Goal: Contribute content: Add original content to the website for others to see

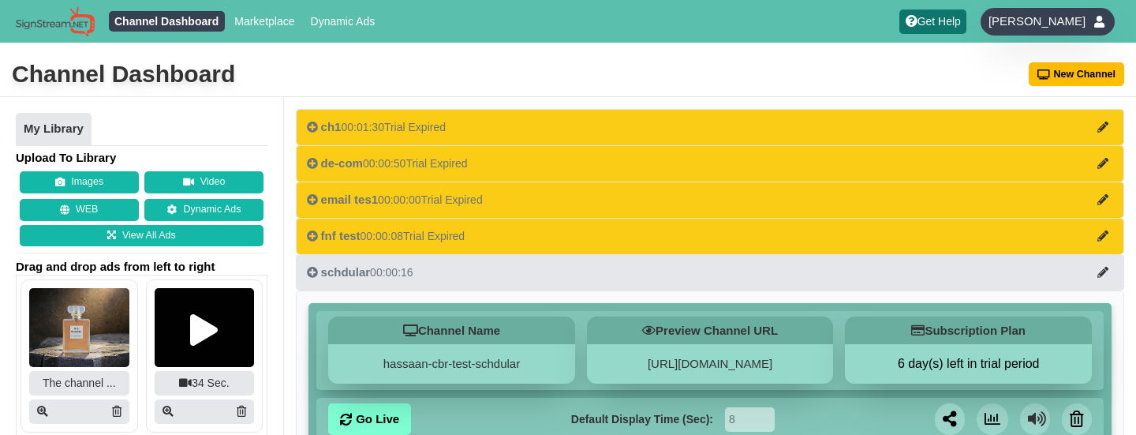
click at [1044, 11] on div "[PERSON_NAME]" at bounding box center [1048, 22] width 134 height 28
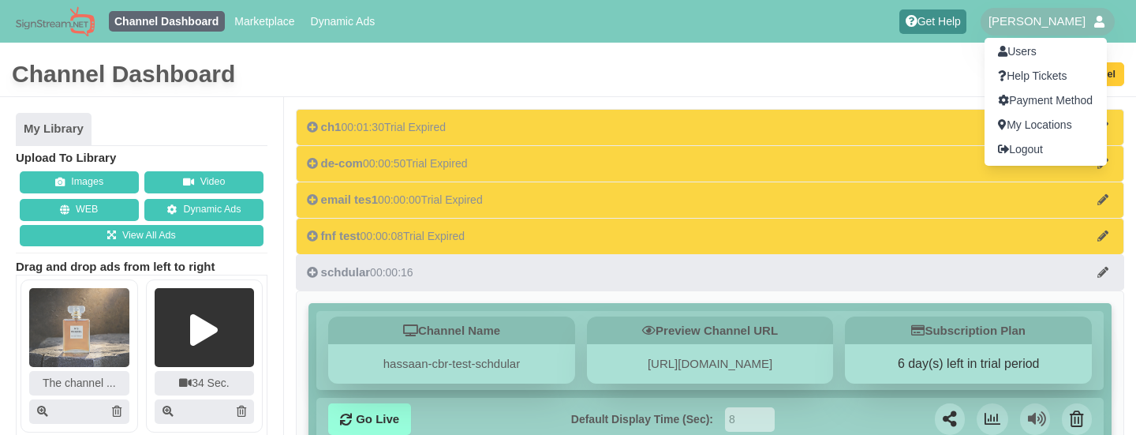
click at [780, 61] on div at bounding box center [568, 217] width 1136 height 435
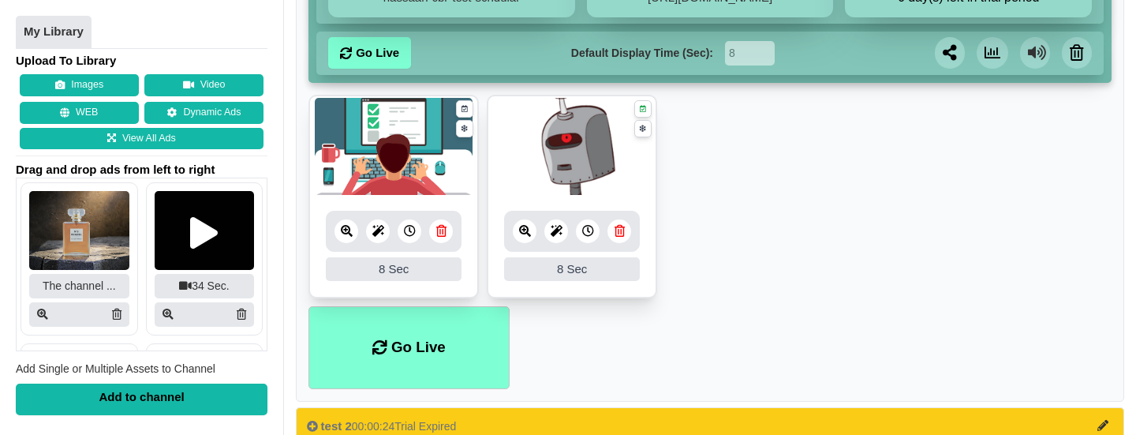
scroll to position [459, 0]
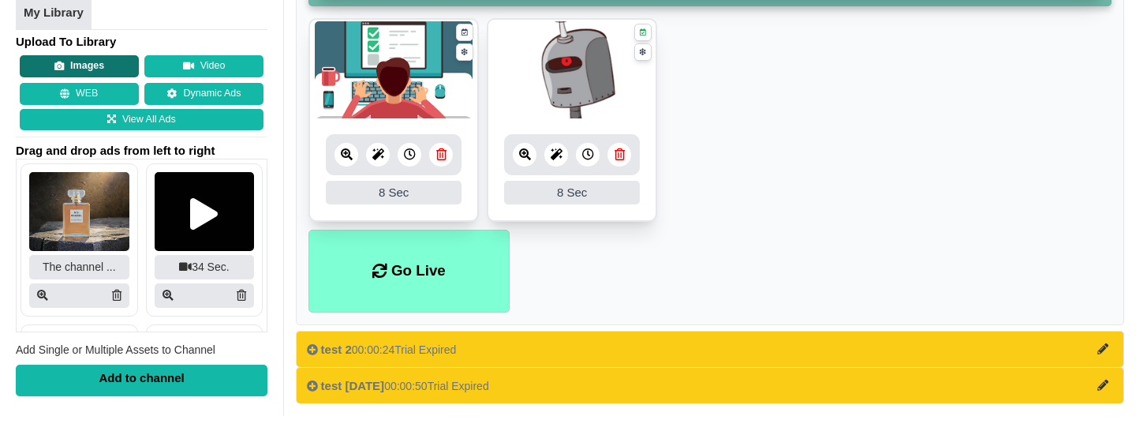
click at [92, 69] on button "Images" at bounding box center [79, 66] width 119 height 22
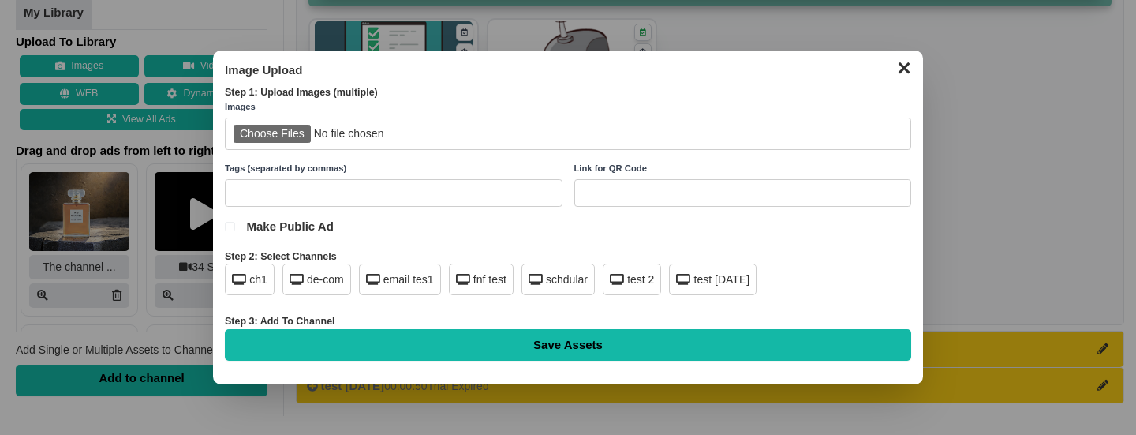
click at [271, 133] on input "file" at bounding box center [568, 134] width 686 height 32
click at [910, 70] on button "✕" at bounding box center [903, 66] width 31 height 24
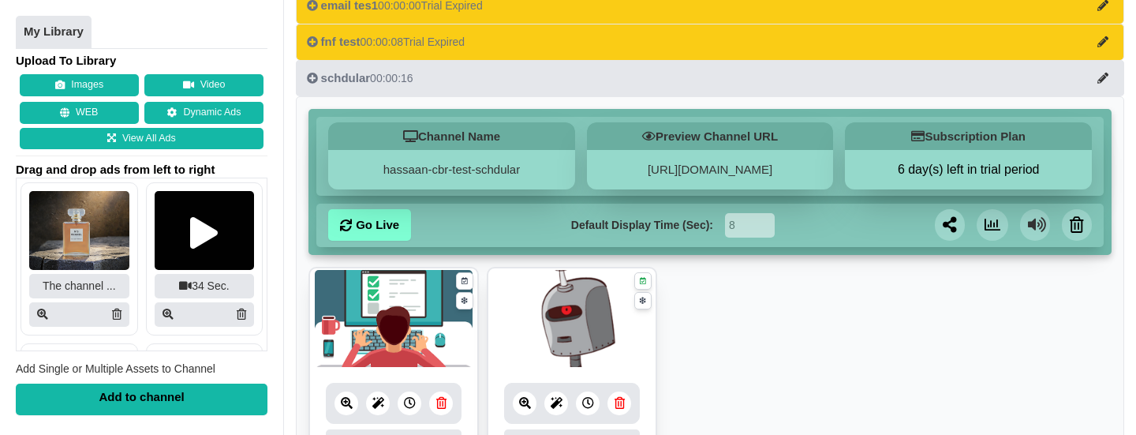
scroll to position [0, 0]
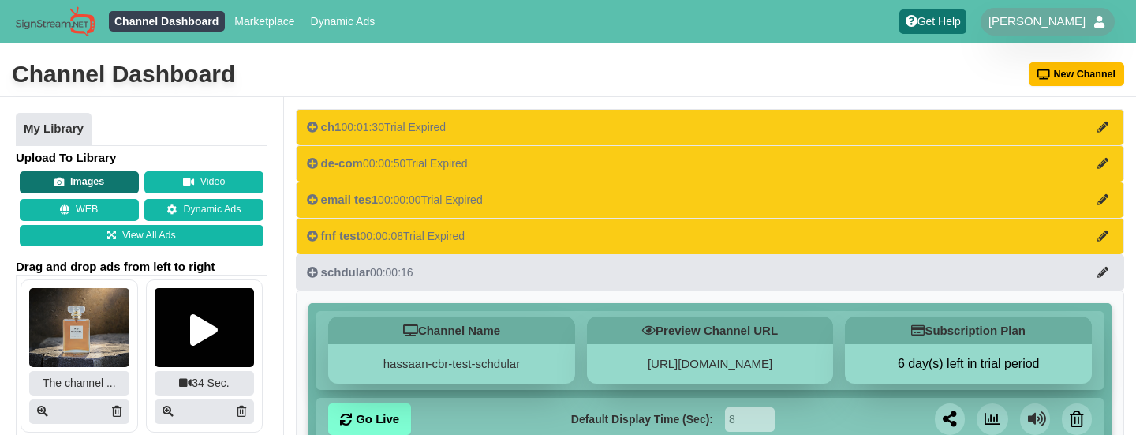
click at [98, 187] on button "Images" at bounding box center [79, 182] width 119 height 22
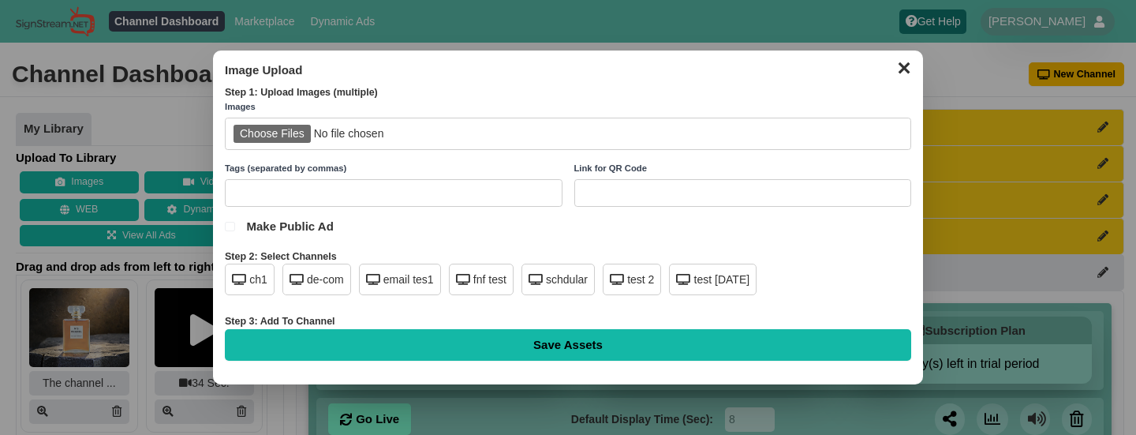
click at [275, 137] on input "file" at bounding box center [568, 134] width 686 height 32
click at [902, 69] on button "✕" at bounding box center [903, 66] width 31 height 24
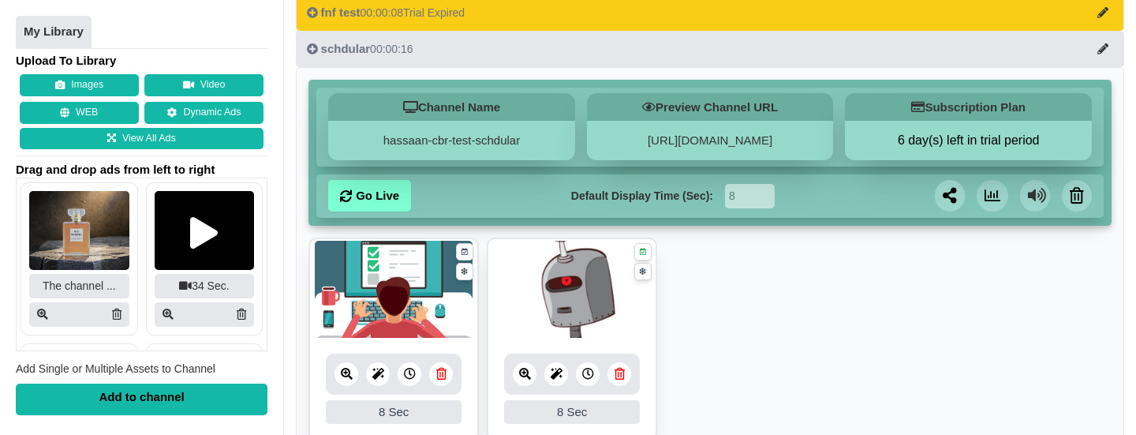
scroll to position [207, 0]
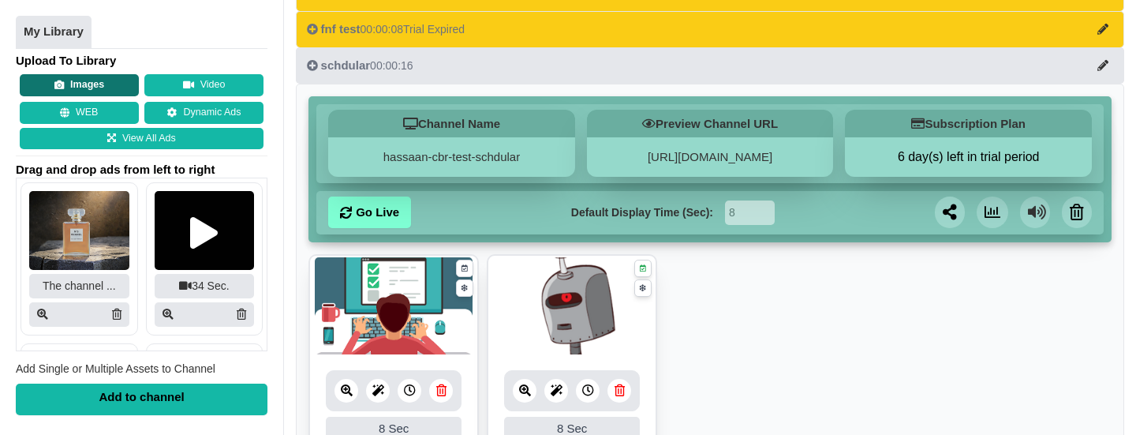
click at [118, 77] on button "Images" at bounding box center [79, 86] width 119 height 22
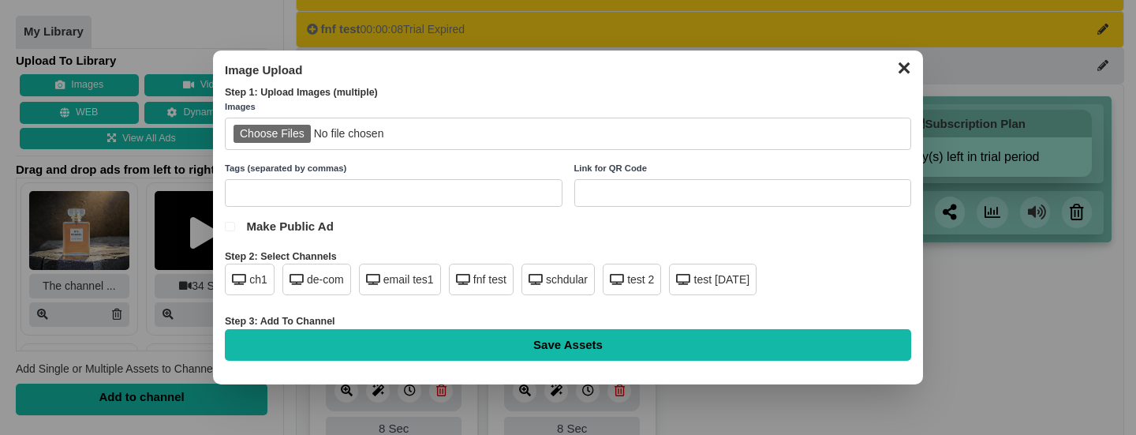
click at [279, 140] on input "file" at bounding box center [568, 134] width 686 height 32
type input "C:\fakepath\img-test.jpg"
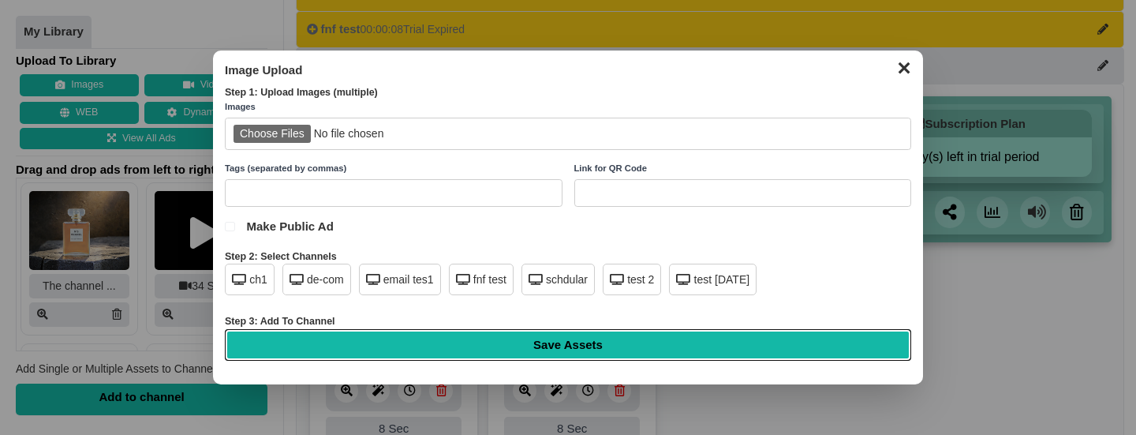
click at [700, 341] on input "Save Assets" at bounding box center [568, 345] width 686 height 32
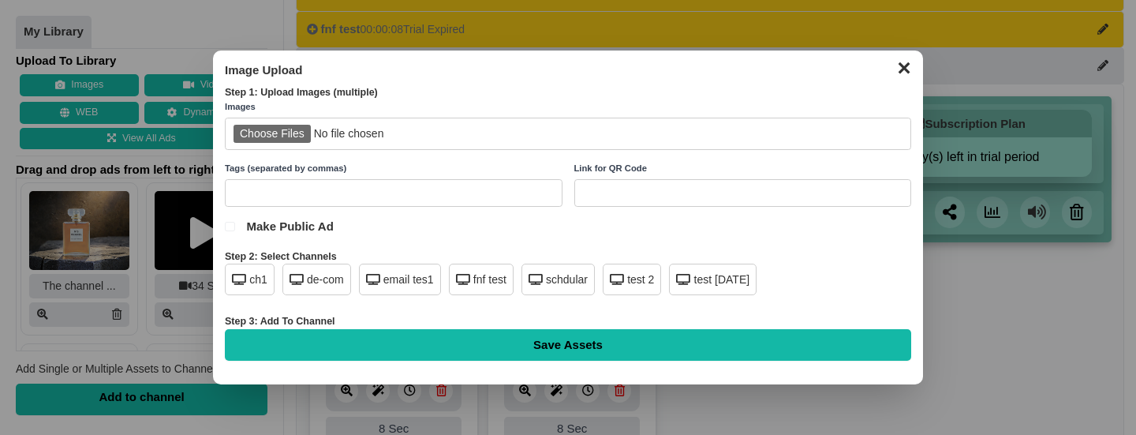
type input "Saving..."
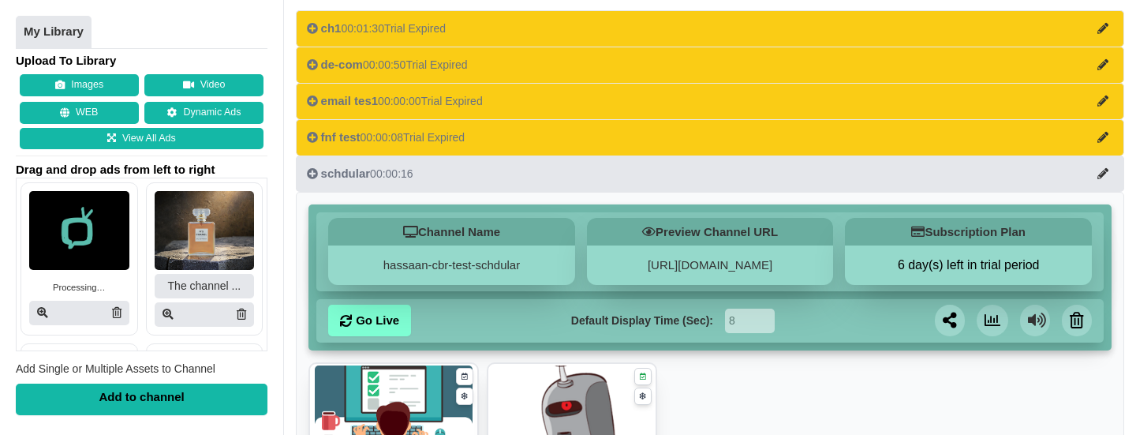
scroll to position [101, 0]
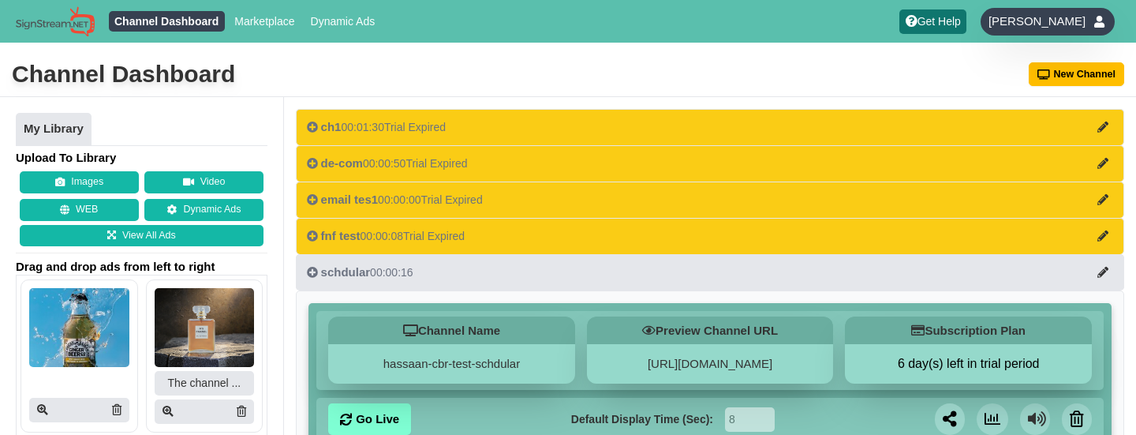
click at [1070, 23] on span "[PERSON_NAME]" at bounding box center [1037, 21] width 97 height 16
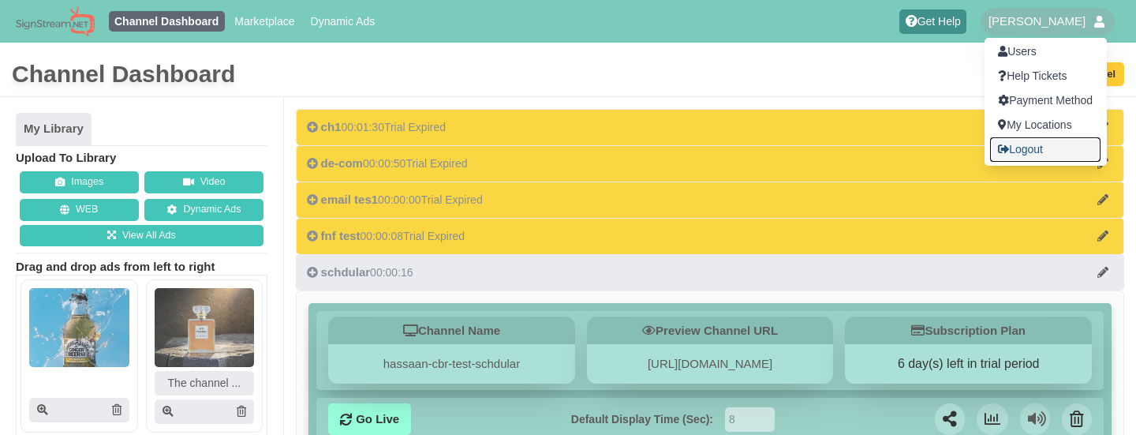
click at [1004, 157] on link "Logout" at bounding box center [1045, 149] width 110 height 24
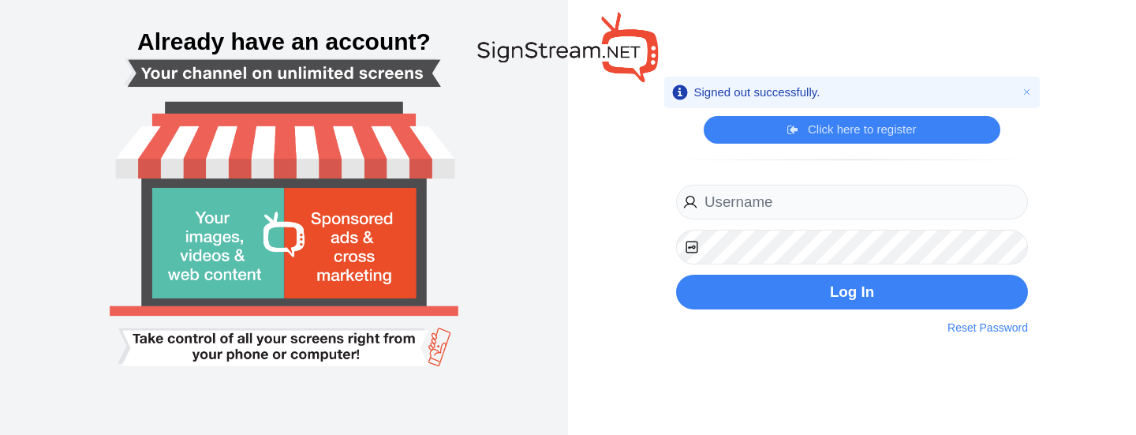
type input "[EMAIL_ADDRESS][DOMAIN_NAME]"
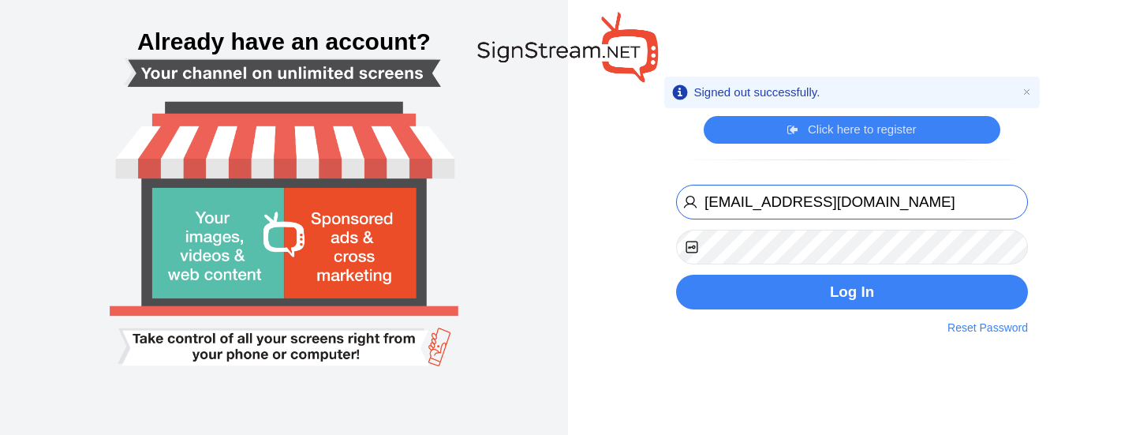
click at [836, 203] on input "hassaan@cybernest.com" at bounding box center [852, 203] width 352 height 36
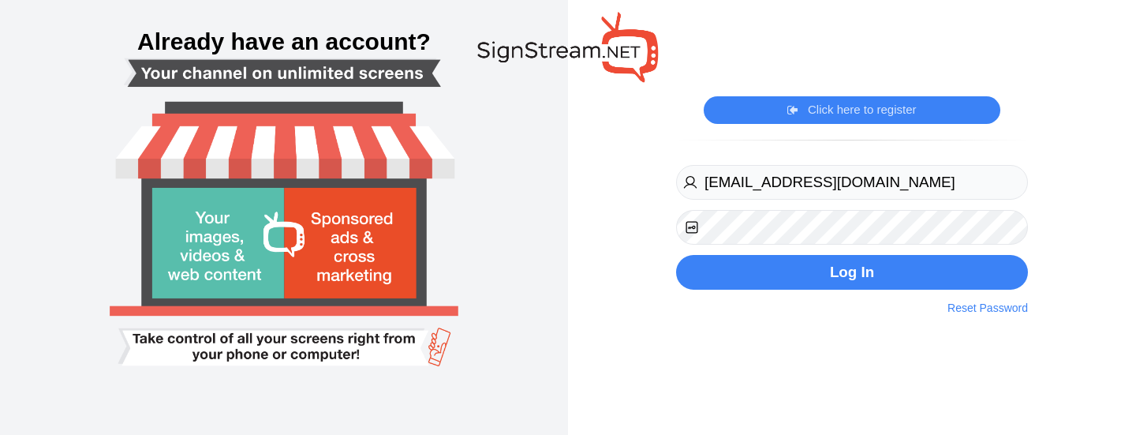
click at [597, 173] on div "Info Signed out successfully. Close Click here to register Click here to login …" at bounding box center [852, 217] width 568 height 435
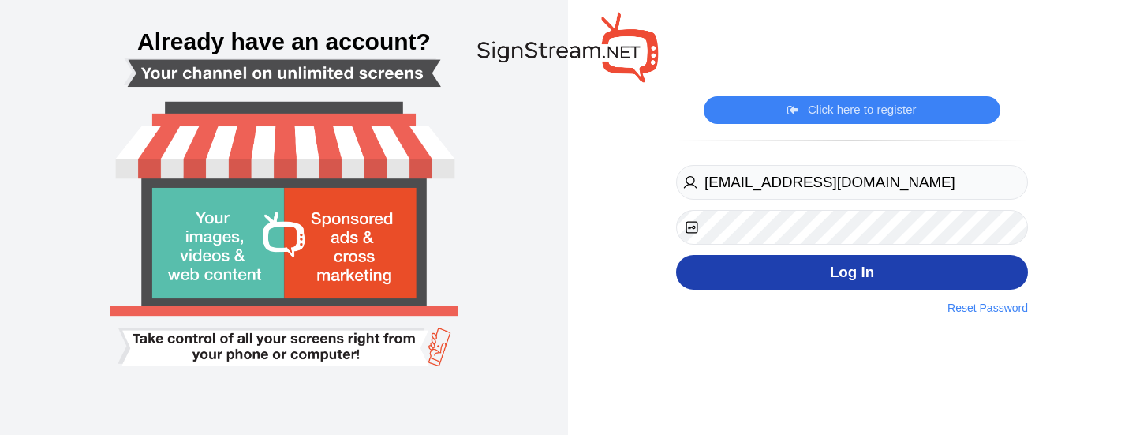
click at [776, 286] on button "Log In" at bounding box center [852, 273] width 352 height 36
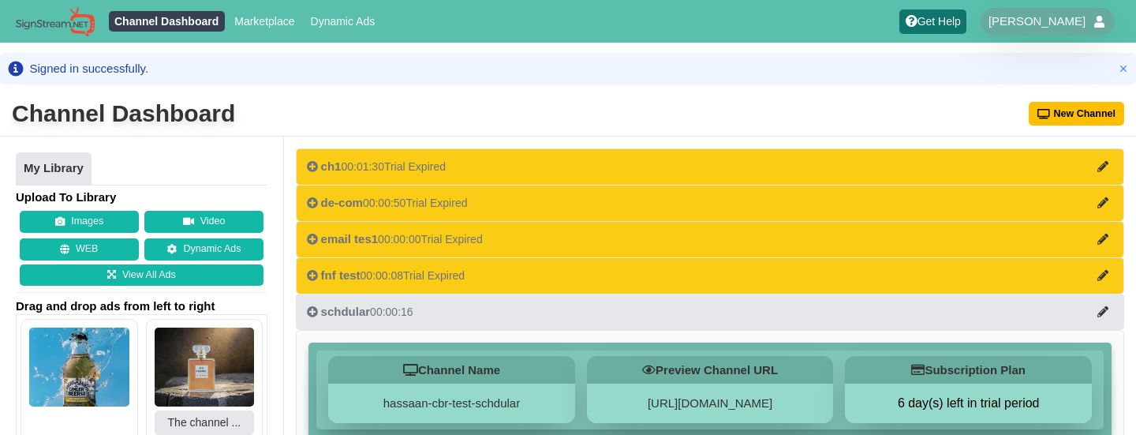
click at [1104, 169] on icon at bounding box center [1103, 166] width 11 height 11
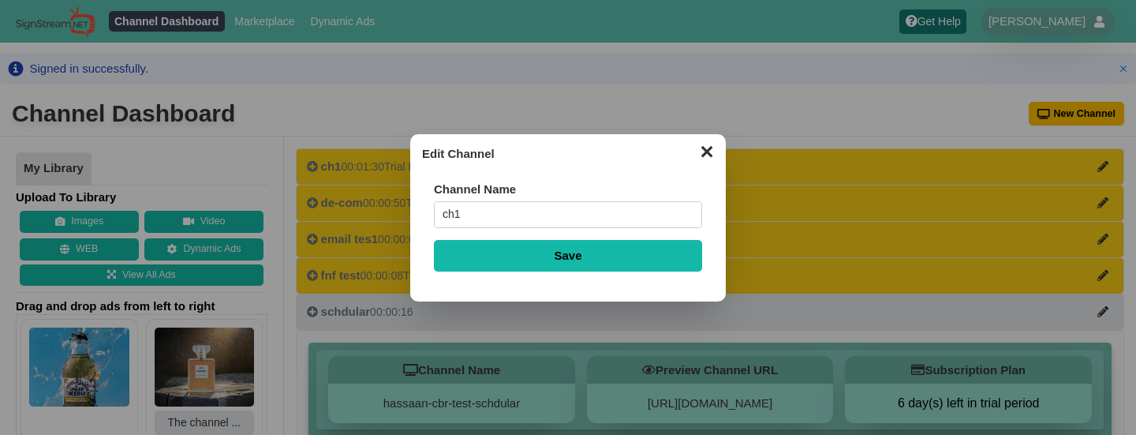
click at [702, 155] on button "✕" at bounding box center [706, 150] width 31 height 24
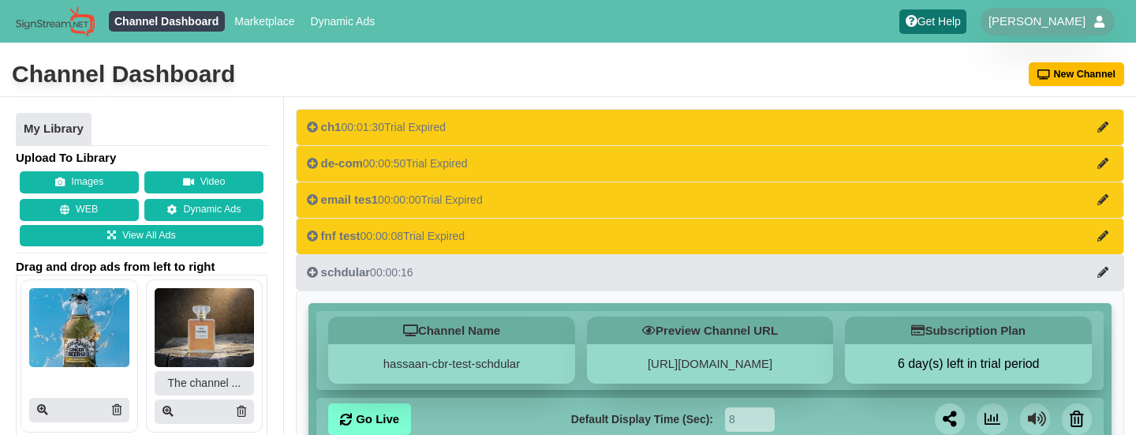
click at [1105, 127] on icon at bounding box center [1103, 127] width 11 height 11
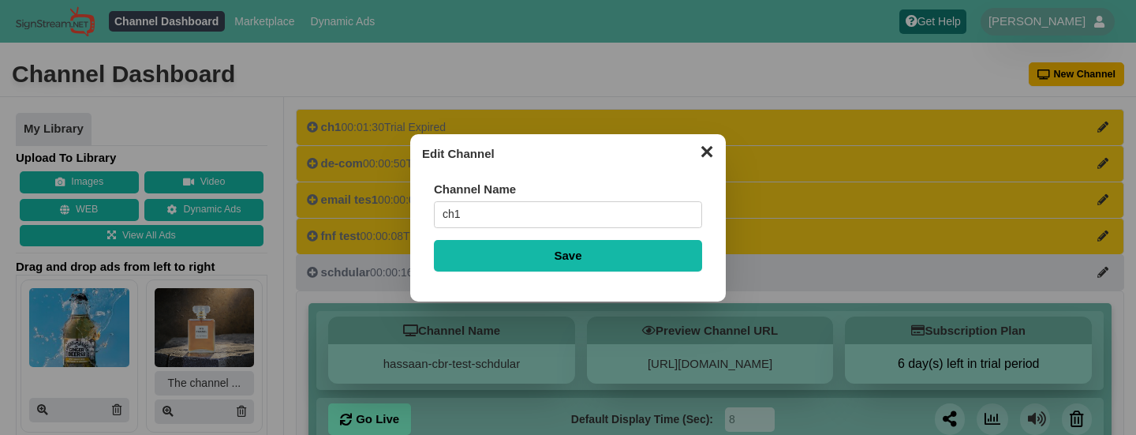
click at [1001, 112] on dialog "✕ Edit Channel Channel Name ch1 Save" at bounding box center [568, 217] width 1136 height 435
click at [708, 153] on button "✕" at bounding box center [706, 150] width 31 height 24
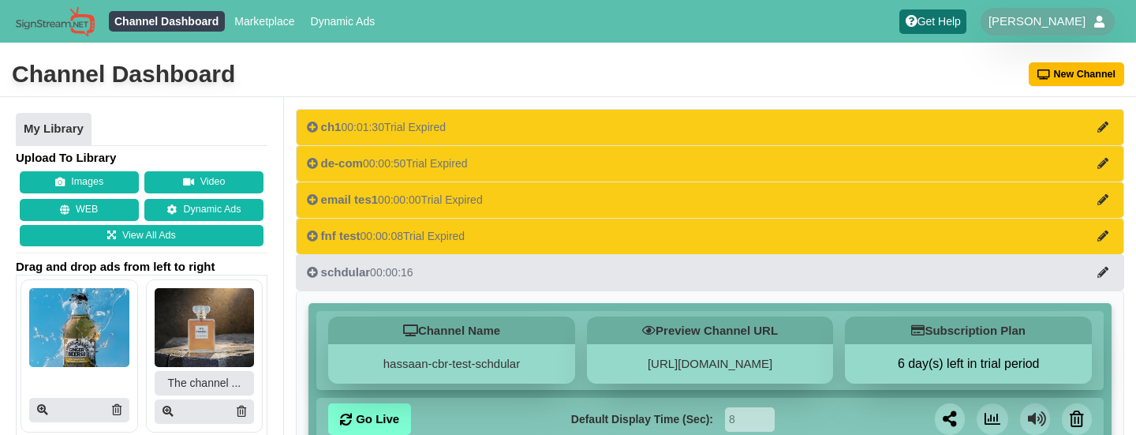
click at [751, 135] on button "ch1 00:01:30 Trial Expired" at bounding box center [710, 127] width 829 height 36
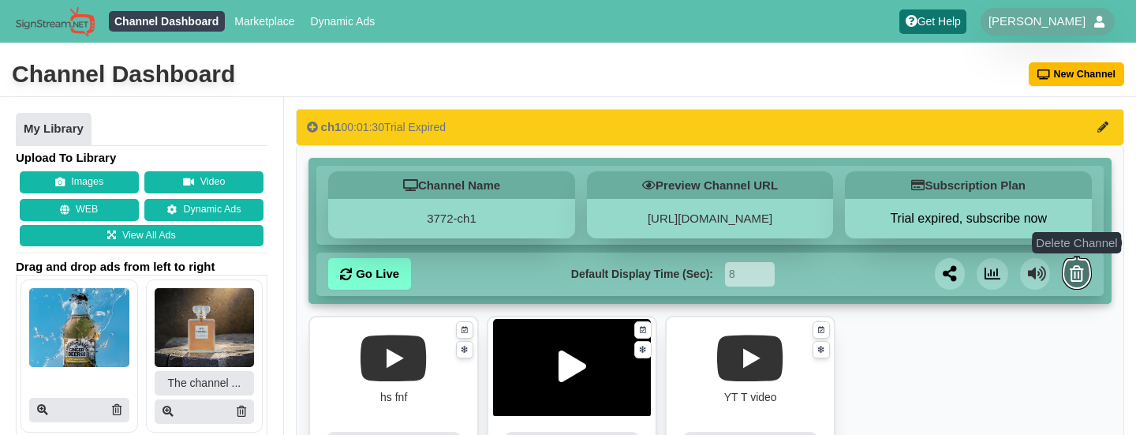
click at [1074, 286] on link at bounding box center [1077, 274] width 30 height 32
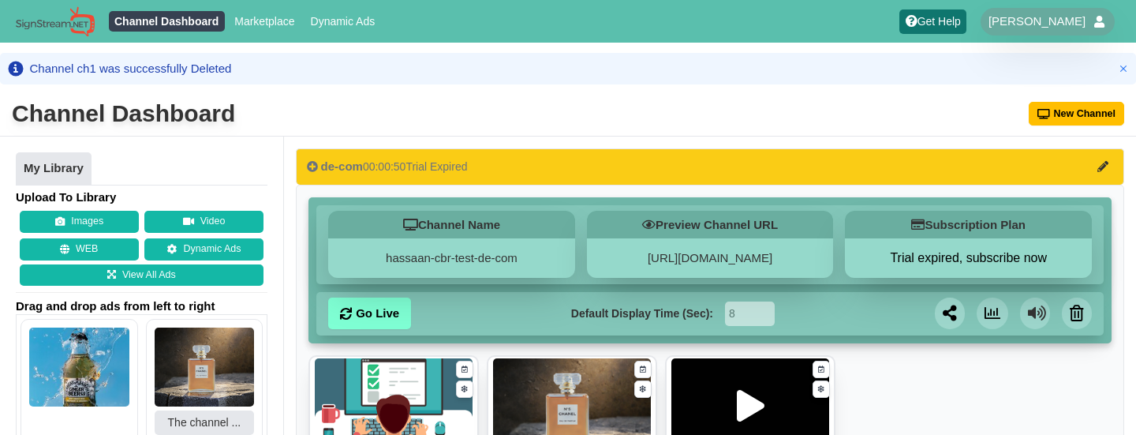
click at [806, 159] on button "de-com 00:00:50 Trial Expired" at bounding box center [710, 166] width 829 height 36
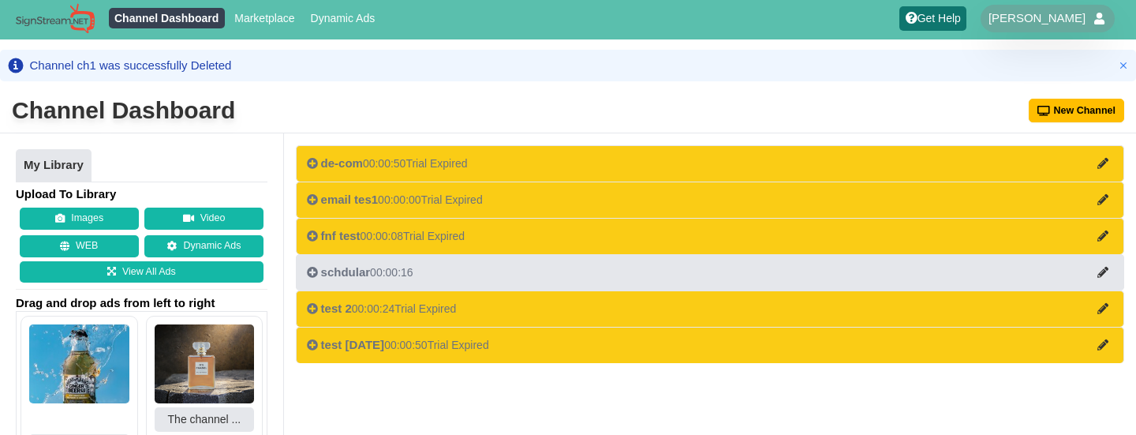
click at [936, 168] on button "de-com 00:00:50 Trial Expired" at bounding box center [710, 163] width 829 height 36
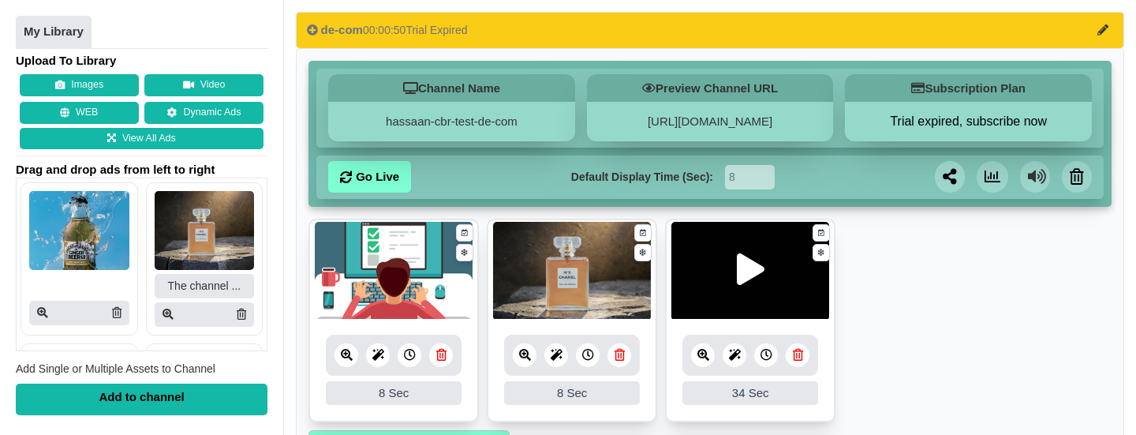
scroll to position [106, 0]
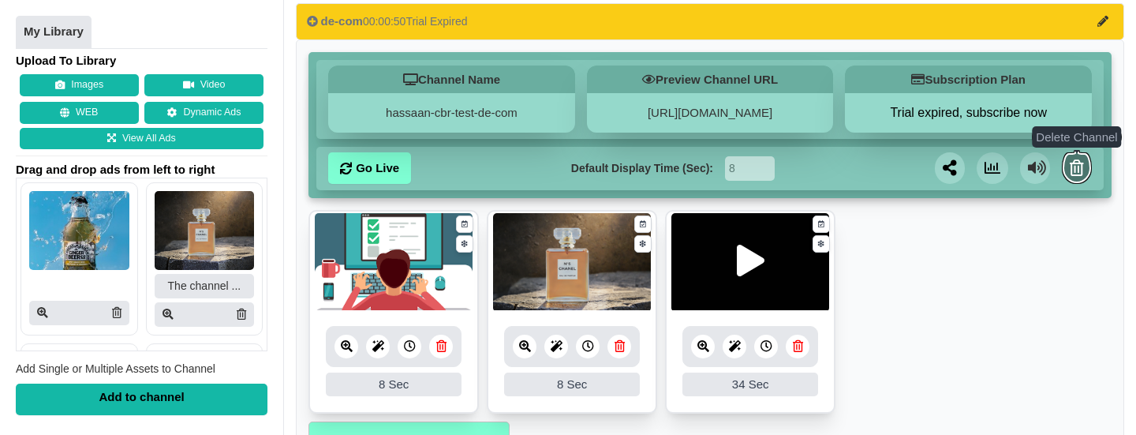
click at [1078, 176] on icon at bounding box center [1077, 168] width 14 height 16
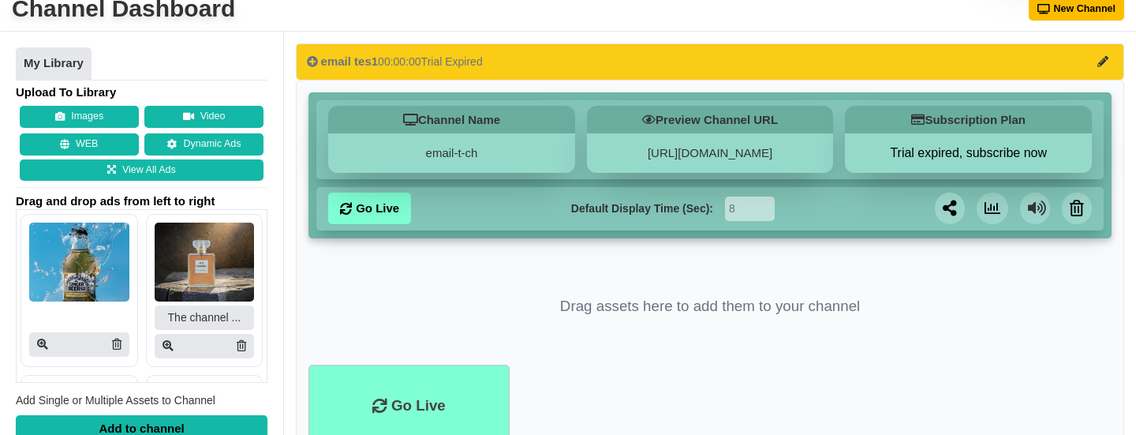
scroll to position [26, 0]
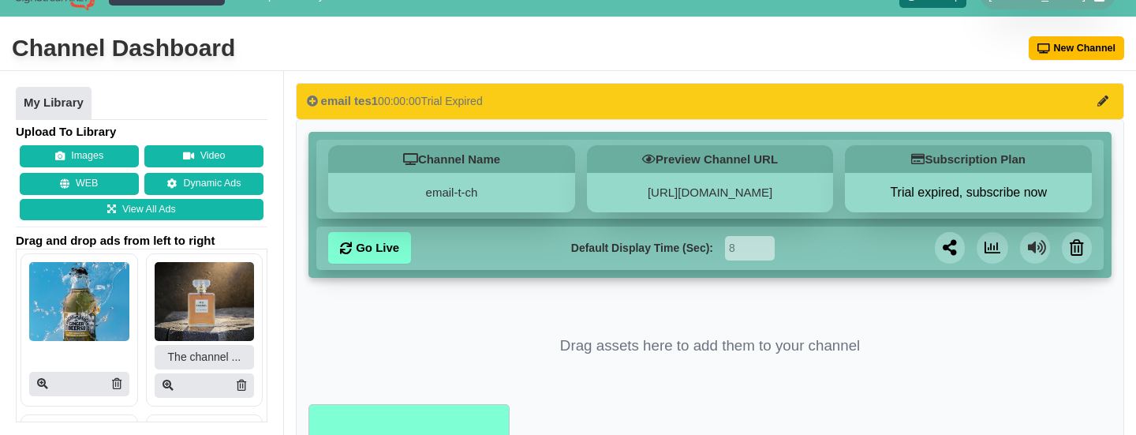
click at [1101, 110] on button "email tes1 00:00:00 Trial Expired" at bounding box center [710, 101] width 829 height 36
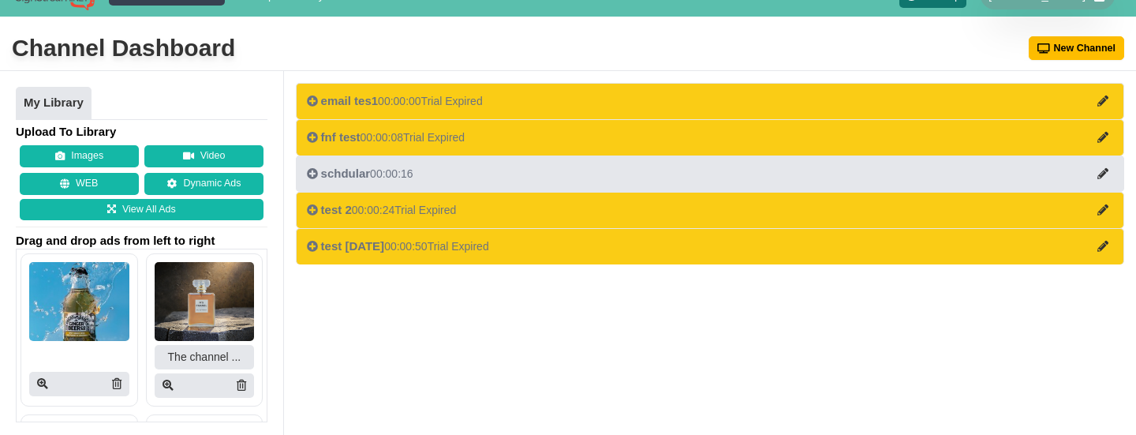
click at [1070, 106] on button "email tes1 00:00:00 Trial Expired" at bounding box center [710, 101] width 829 height 36
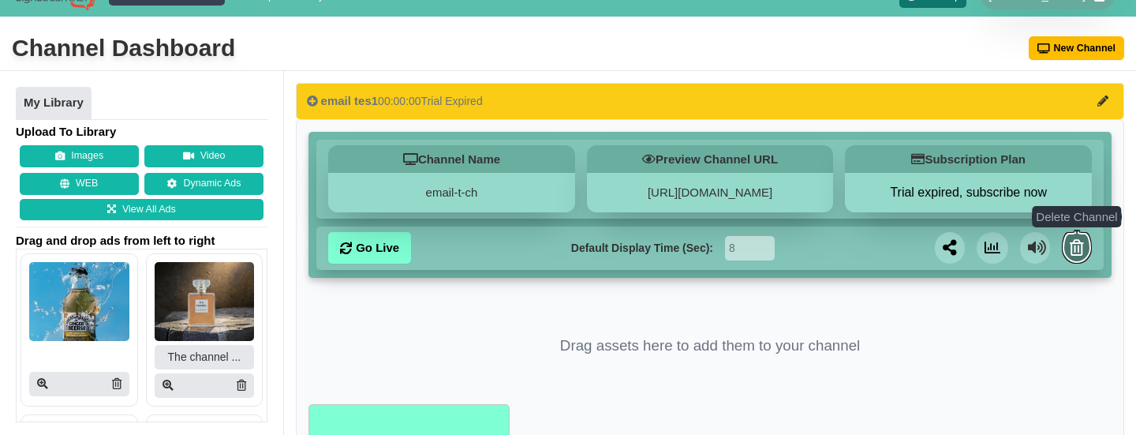
click at [1075, 256] on link at bounding box center [1077, 248] width 30 height 32
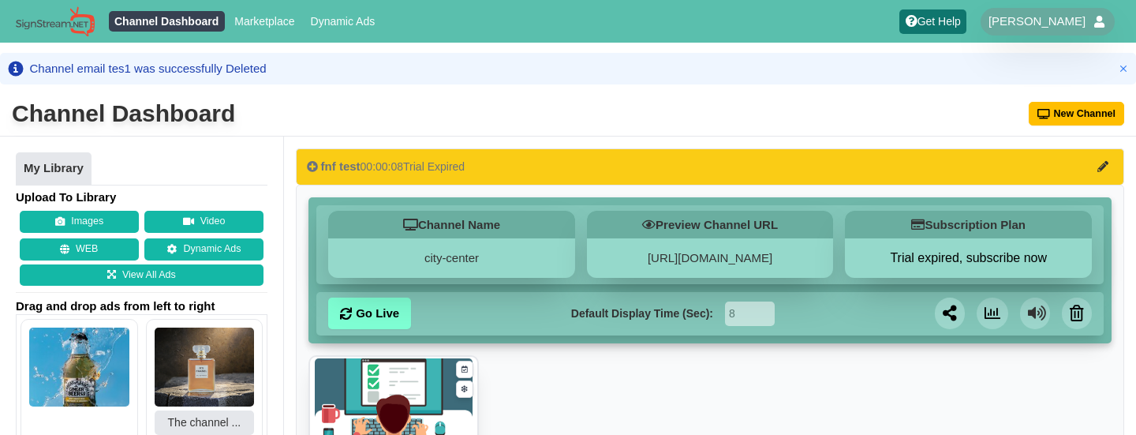
click at [731, 151] on button "fnf test 00:00:08 Trial Expired" at bounding box center [710, 166] width 829 height 36
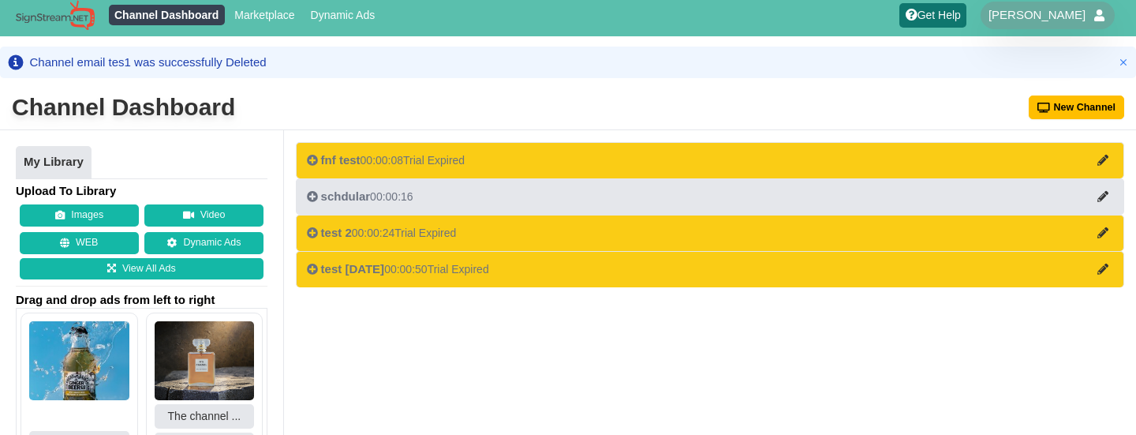
click at [731, 151] on button "fnf test 00:00:08 Trial Expired" at bounding box center [710, 160] width 829 height 36
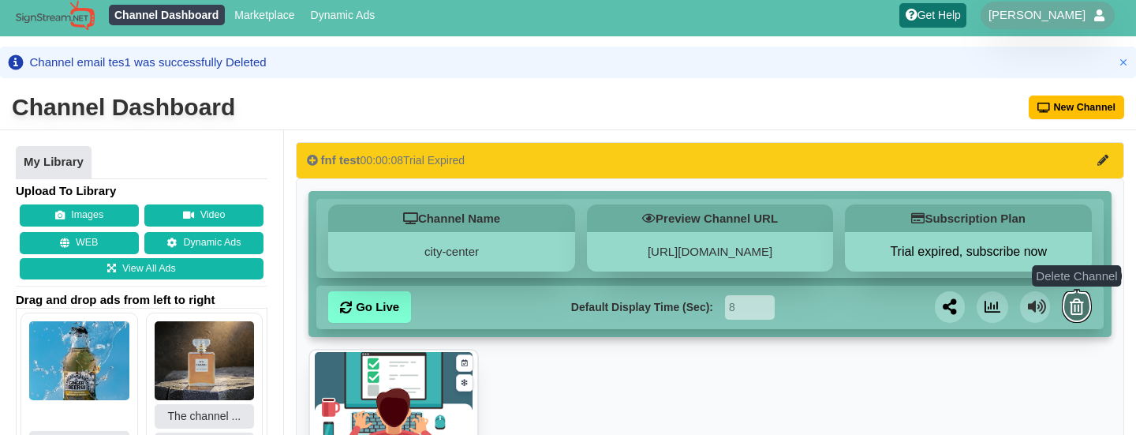
click at [1075, 295] on link at bounding box center [1077, 307] width 30 height 32
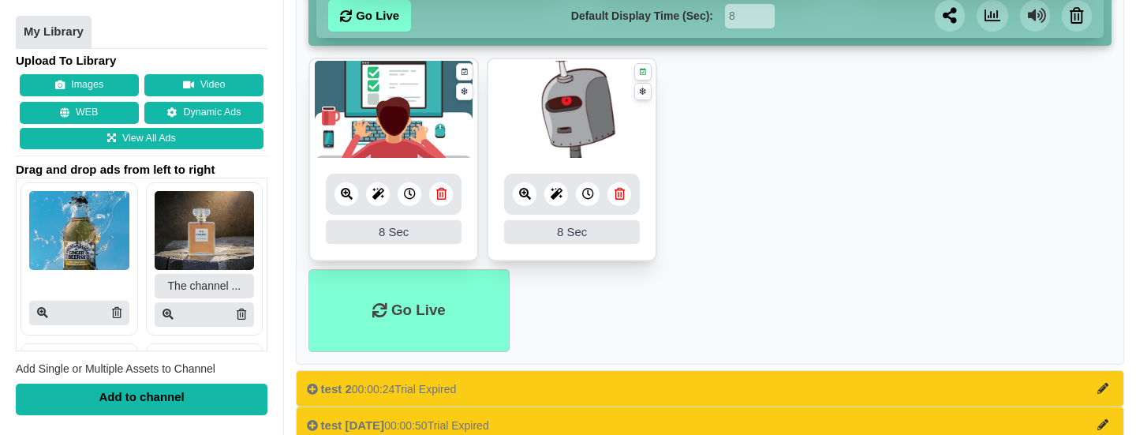
scroll to position [353, 0]
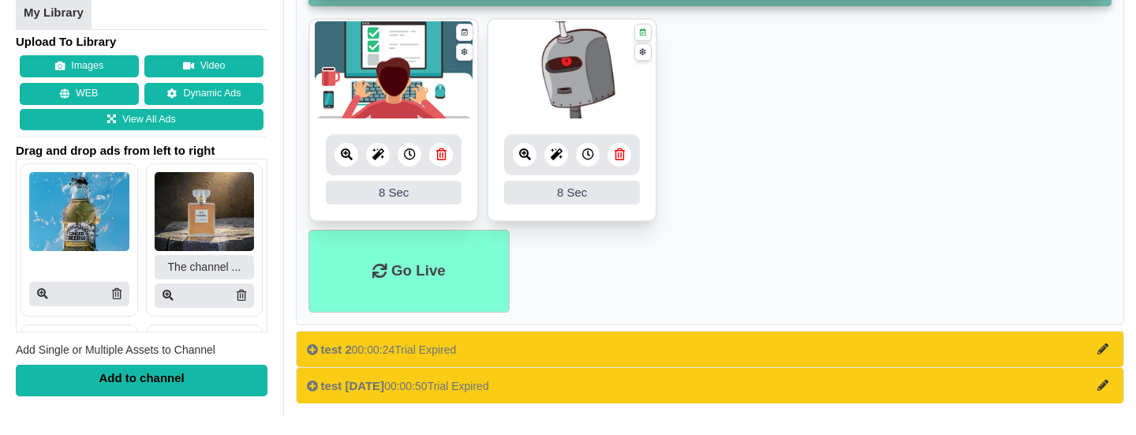
click at [742, 329] on div "schdular 00:00:16 Channel Name hassaan-cbr-test-schdular Preview Channel URL [U…" at bounding box center [710, 107] width 829 height 593
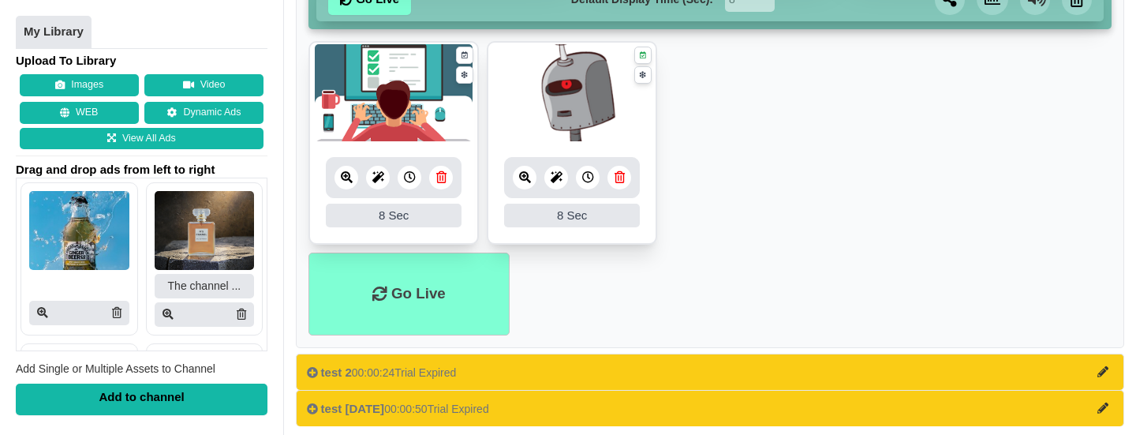
click at [736, 353] on button "test 2 00:00:24 Trial Expired" at bounding box center [710, 371] width 829 height 36
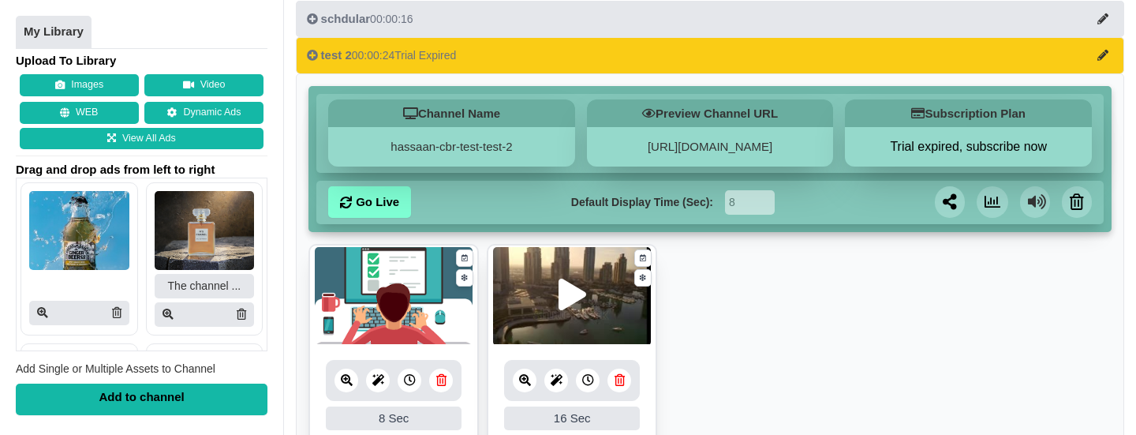
scroll to position [34, 0]
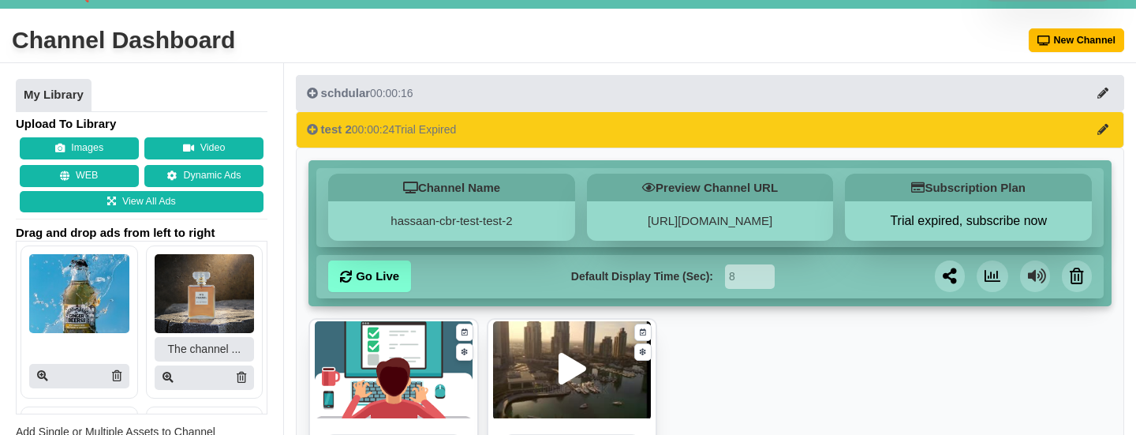
click at [919, 137] on button "test 2 00:00:24 Trial Expired" at bounding box center [710, 129] width 829 height 36
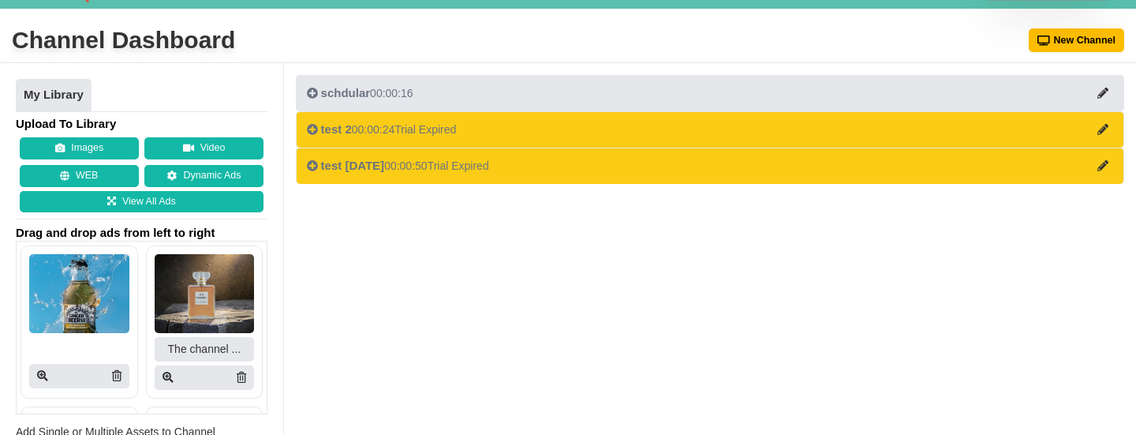
click at [919, 137] on button "test 2 00:00:24 Trial Expired" at bounding box center [710, 129] width 829 height 36
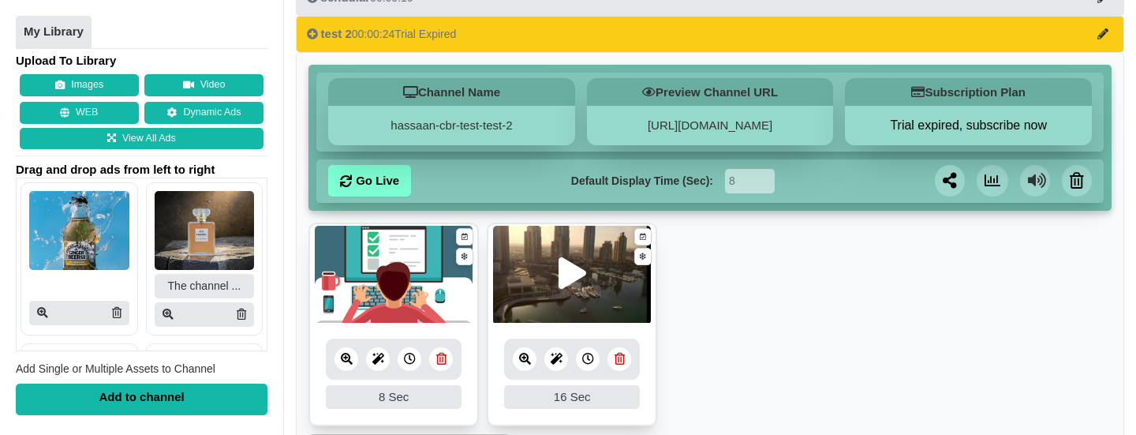
scroll to position [216, 0]
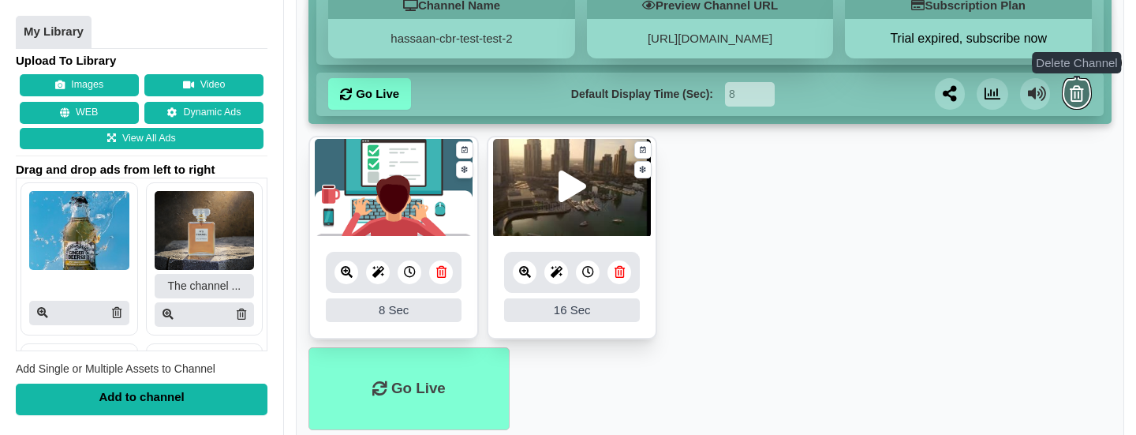
click at [1080, 94] on icon at bounding box center [1077, 94] width 14 height 16
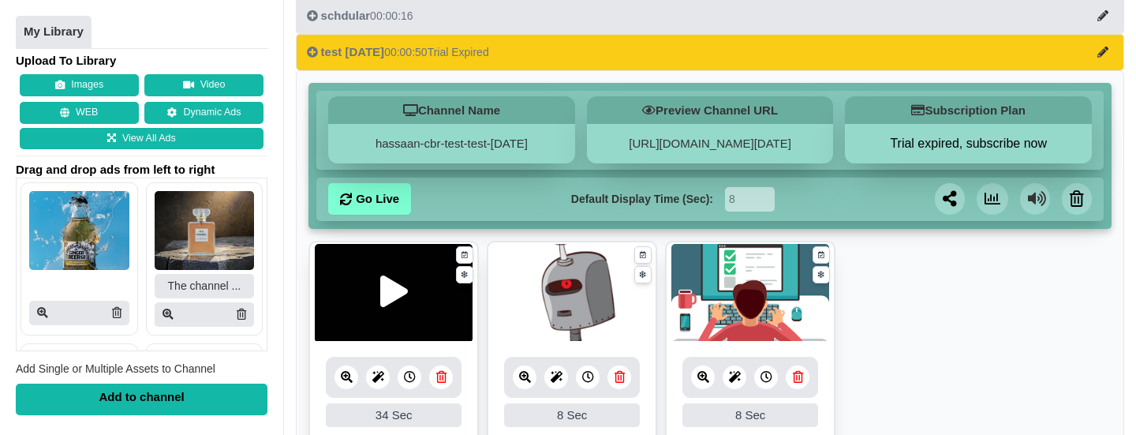
scroll to position [190, 0]
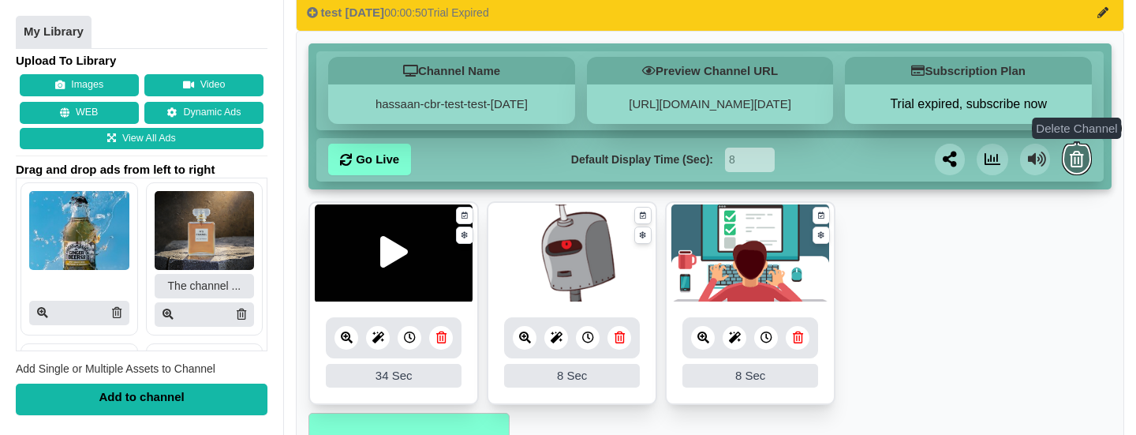
click at [1084, 175] on link at bounding box center [1077, 160] width 30 height 32
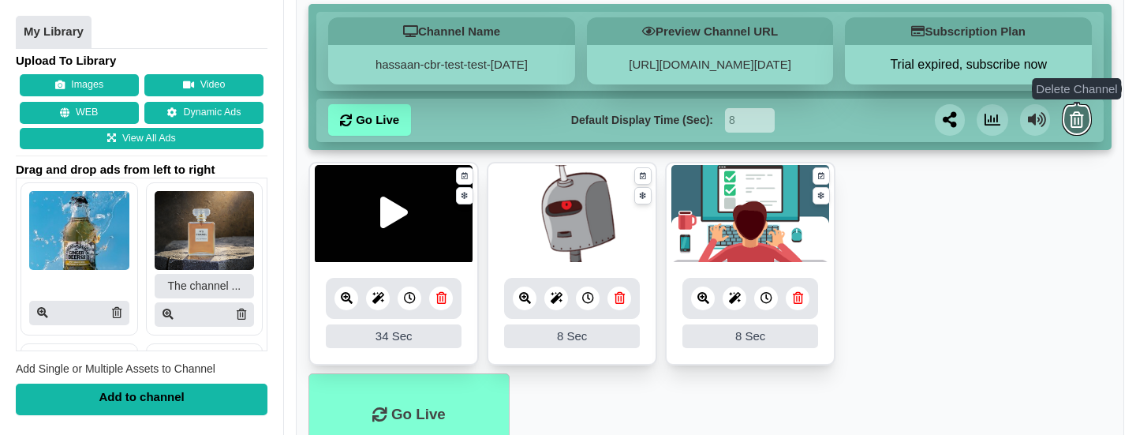
scroll to position [151, 0]
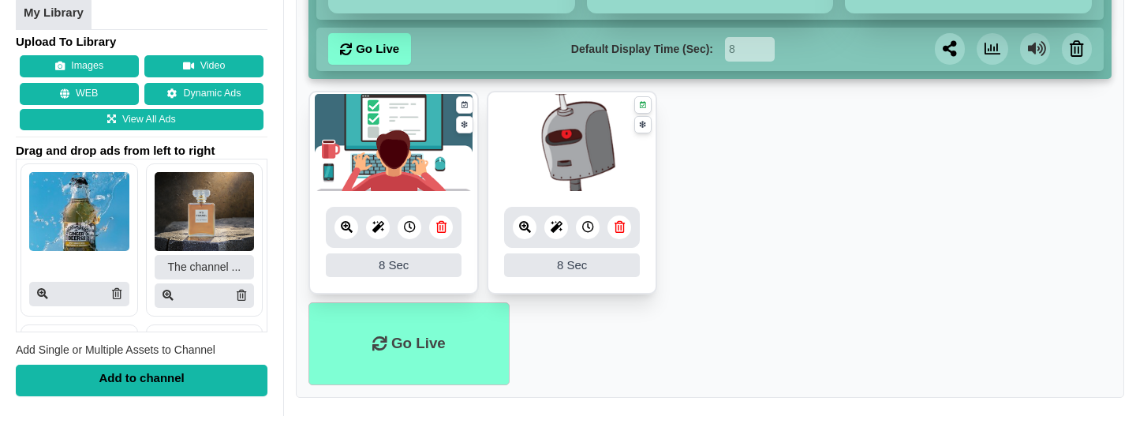
scroll to position [241, 0]
click at [193, 384] on div "Add to channel" at bounding box center [142, 380] width 252 height 32
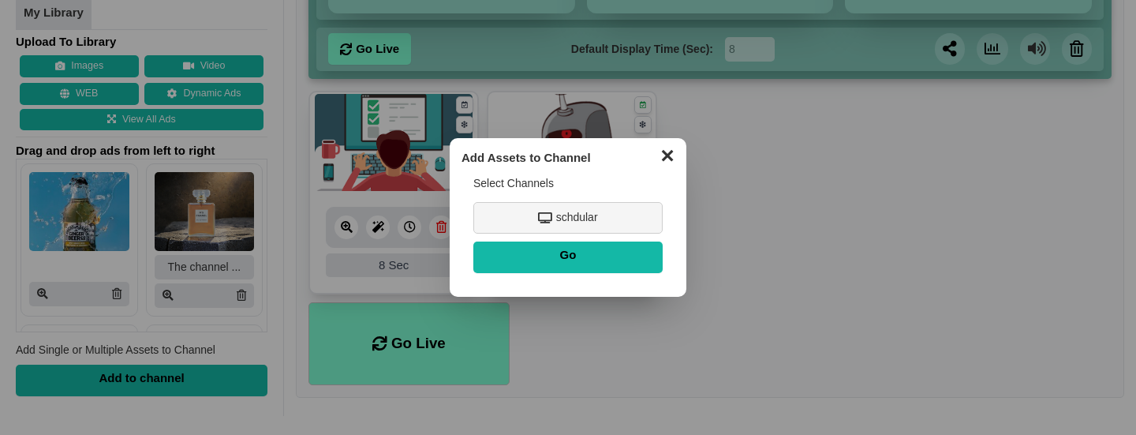
click at [675, 155] on button "✕" at bounding box center [667, 154] width 31 height 24
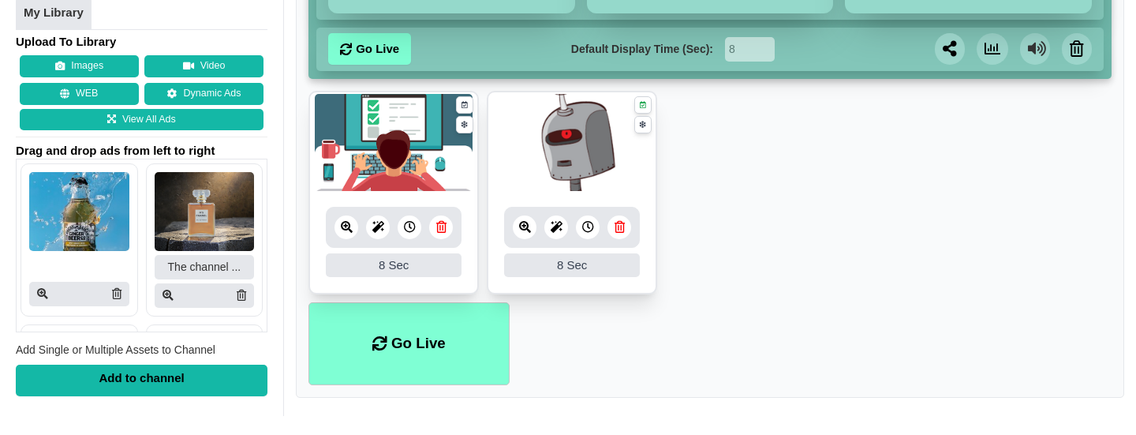
click at [168, 383] on div "Add to channel" at bounding box center [142, 380] width 252 height 32
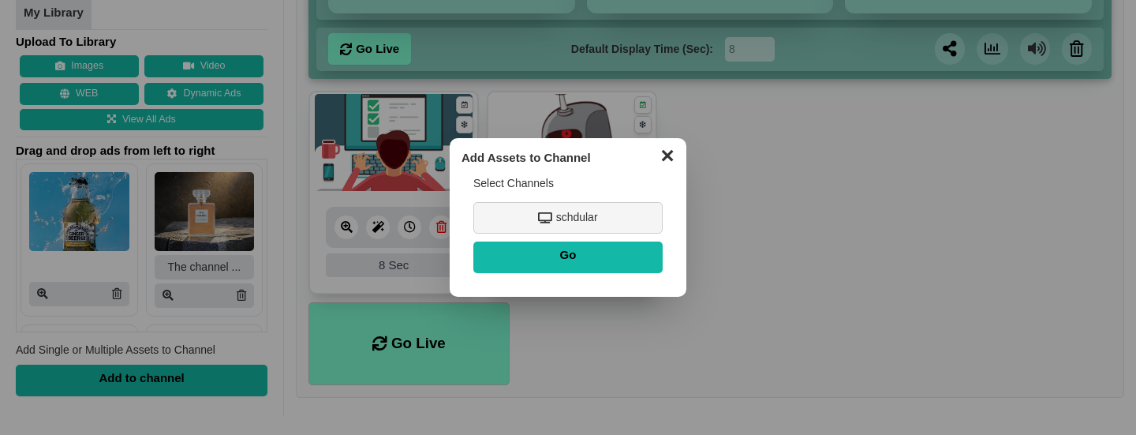
click at [532, 223] on div "schdular" at bounding box center [567, 218] width 189 height 32
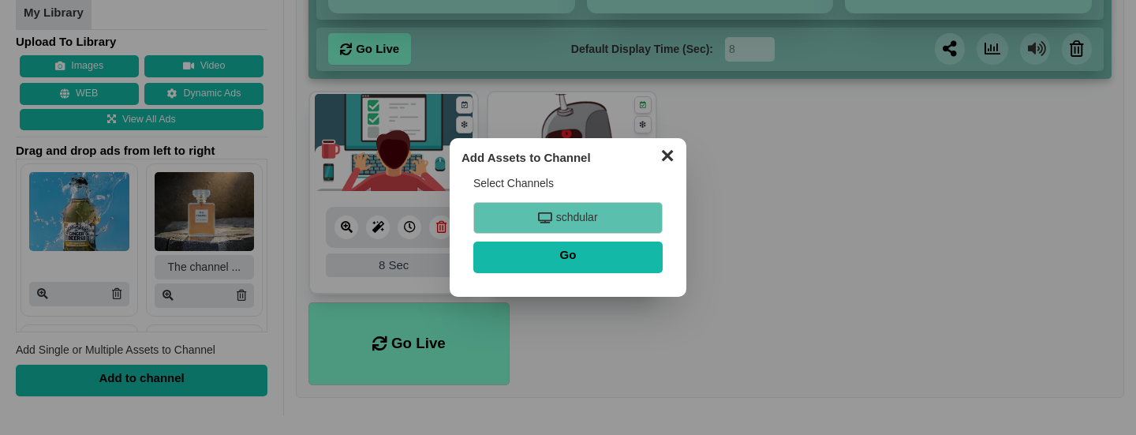
click at [679, 165] on button "✕" at bounding box center [667, 154] width 31 height 24
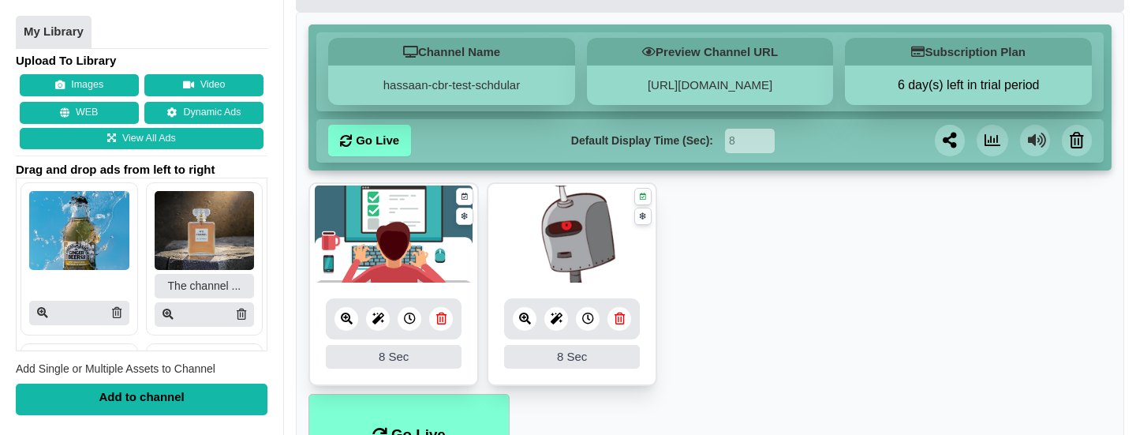
scroll to position [133, 0]
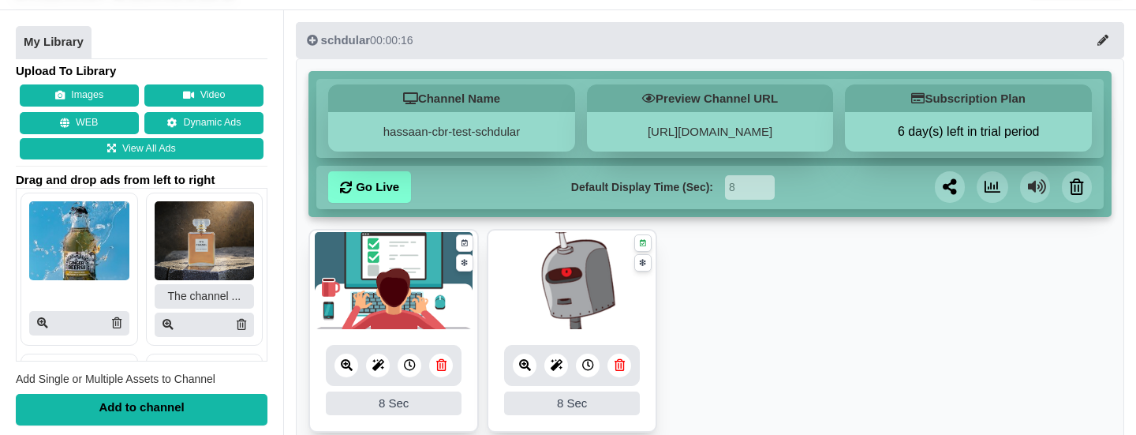
scroll to position [241, 0]
